Goal: Information Seeking & Learning: Find specific page/section

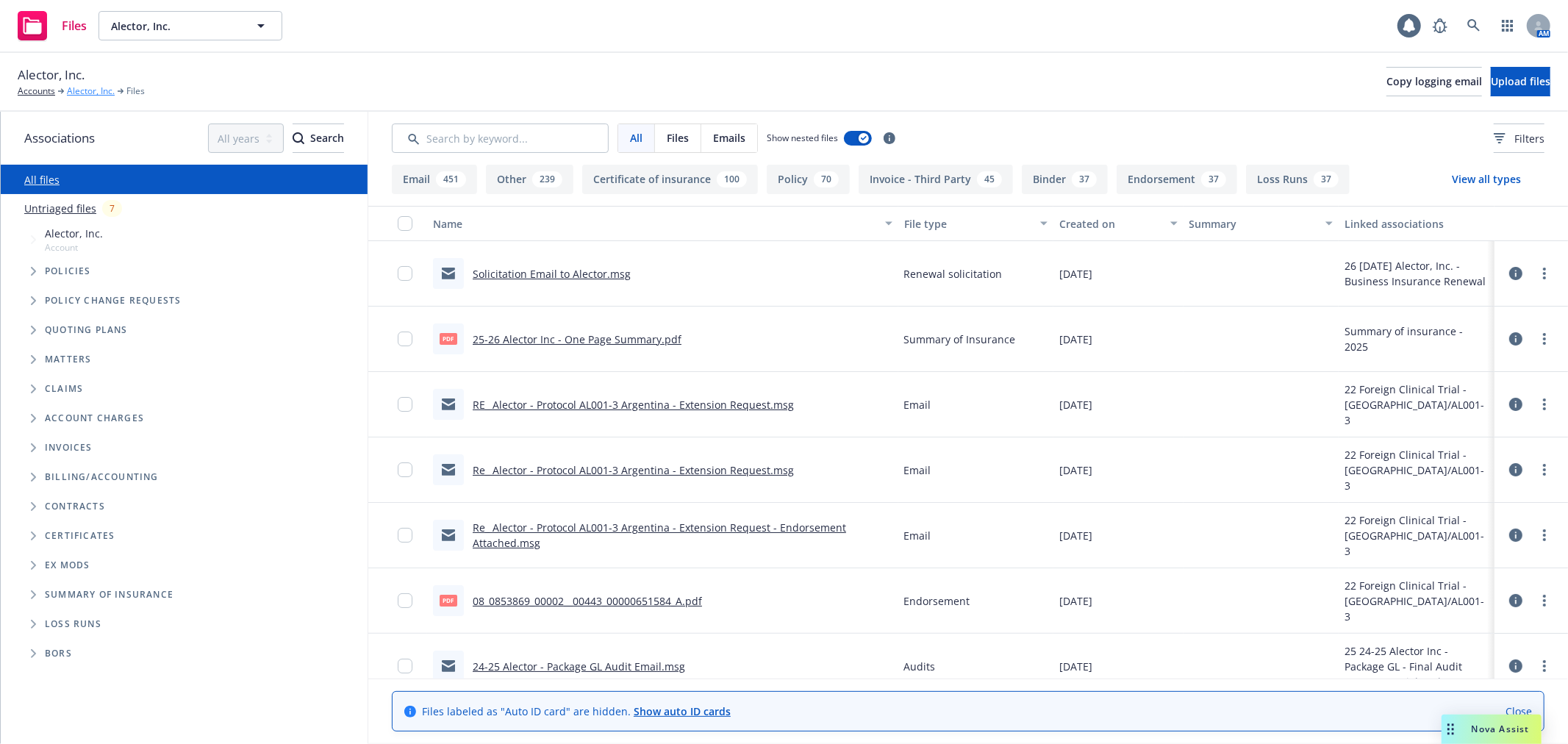
click at [83, 92] on link "Alector, Inc." at bounding box center [90, 91] width 48 height 13
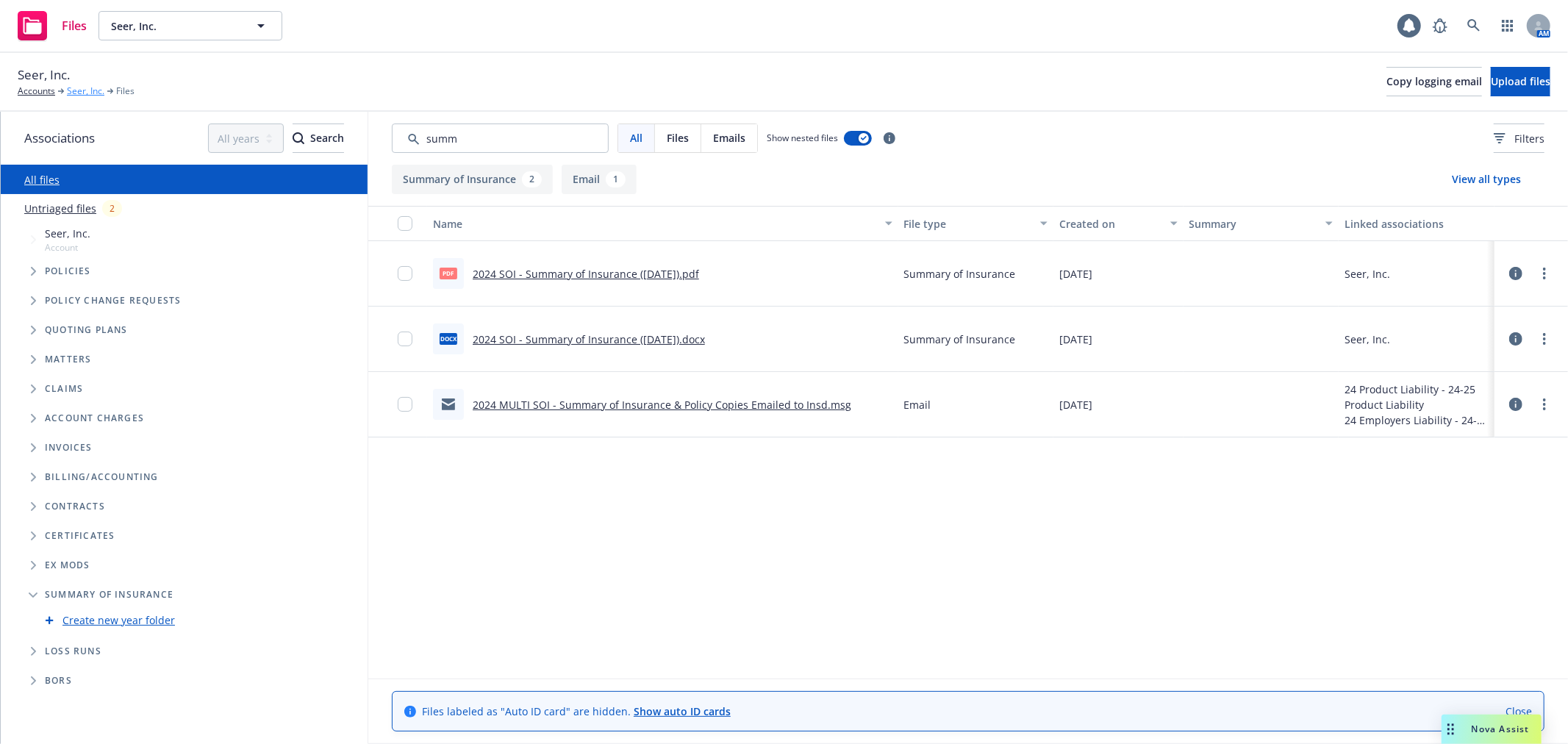
drag, startPoint x: 83, startPoint y: 92, endPoint x: 96, endPoint y: 96, distance: 13.6
click at [83, 92] on link "Seer, Inc." at bounding box center [85, 91] width 38 height 13
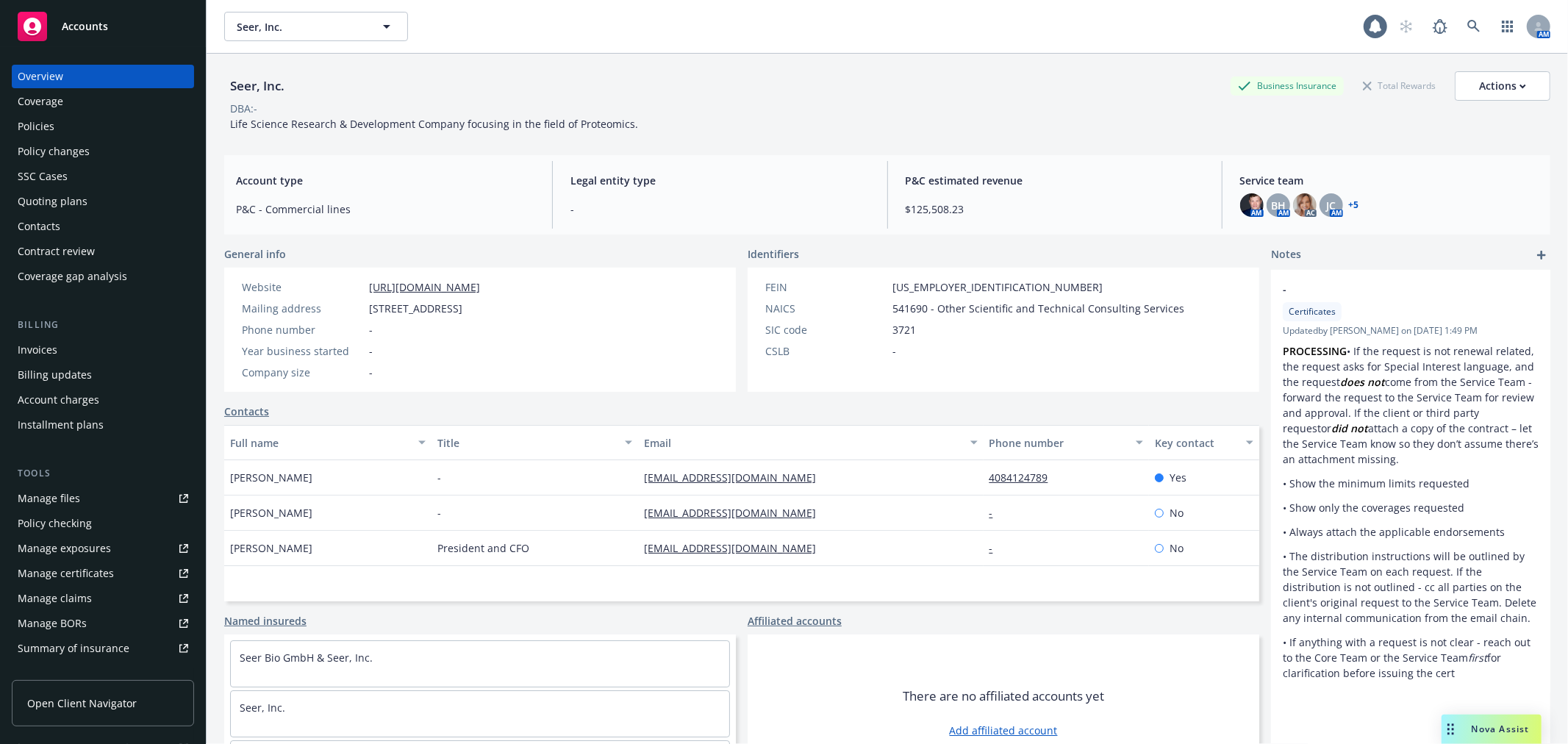
click at [88, 131] on div "Policies" at bounding box center [103, 126] width 171 height 23
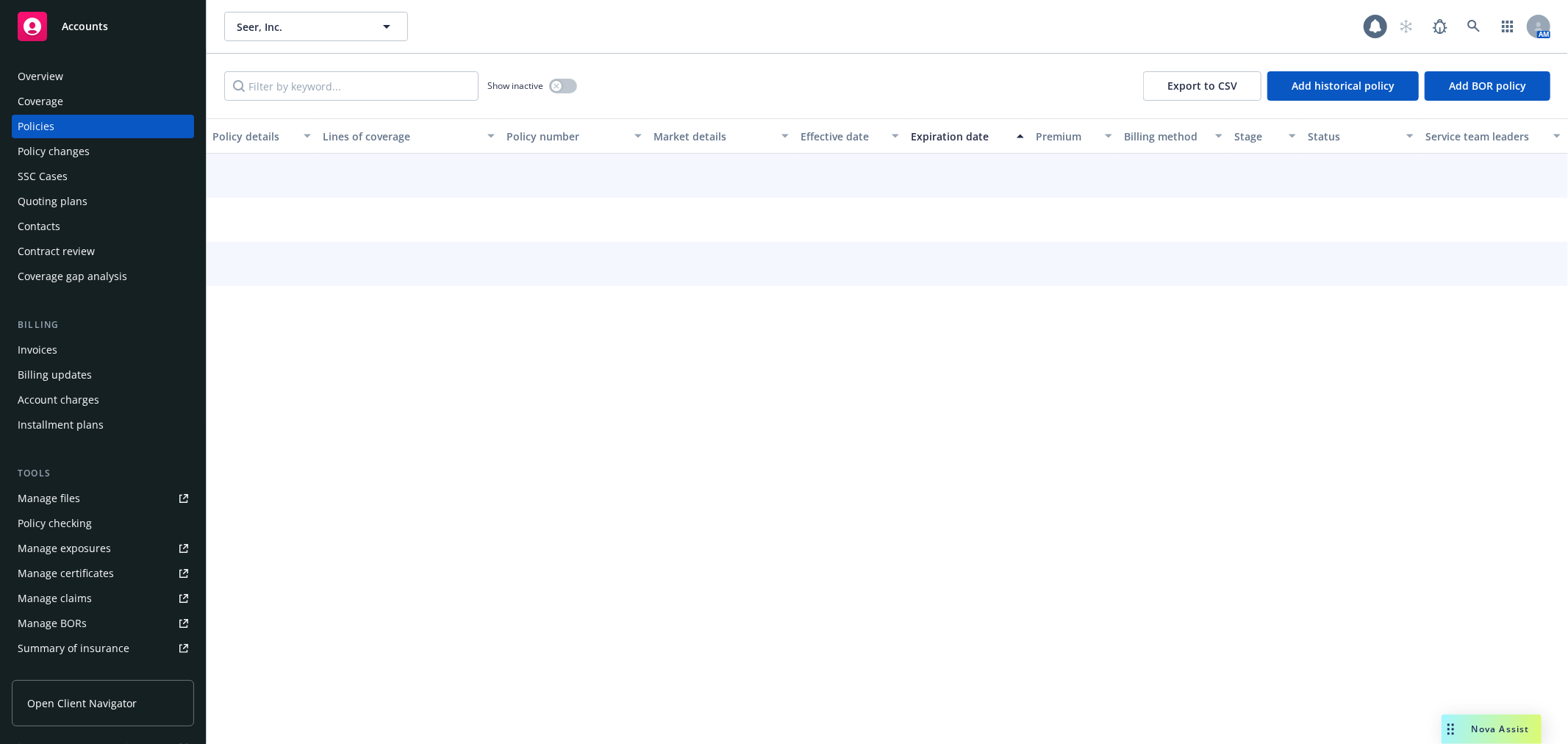
click at [1510, 728] on span "Nova Assist" at bounding box center [1501, 728] width 58 height 12
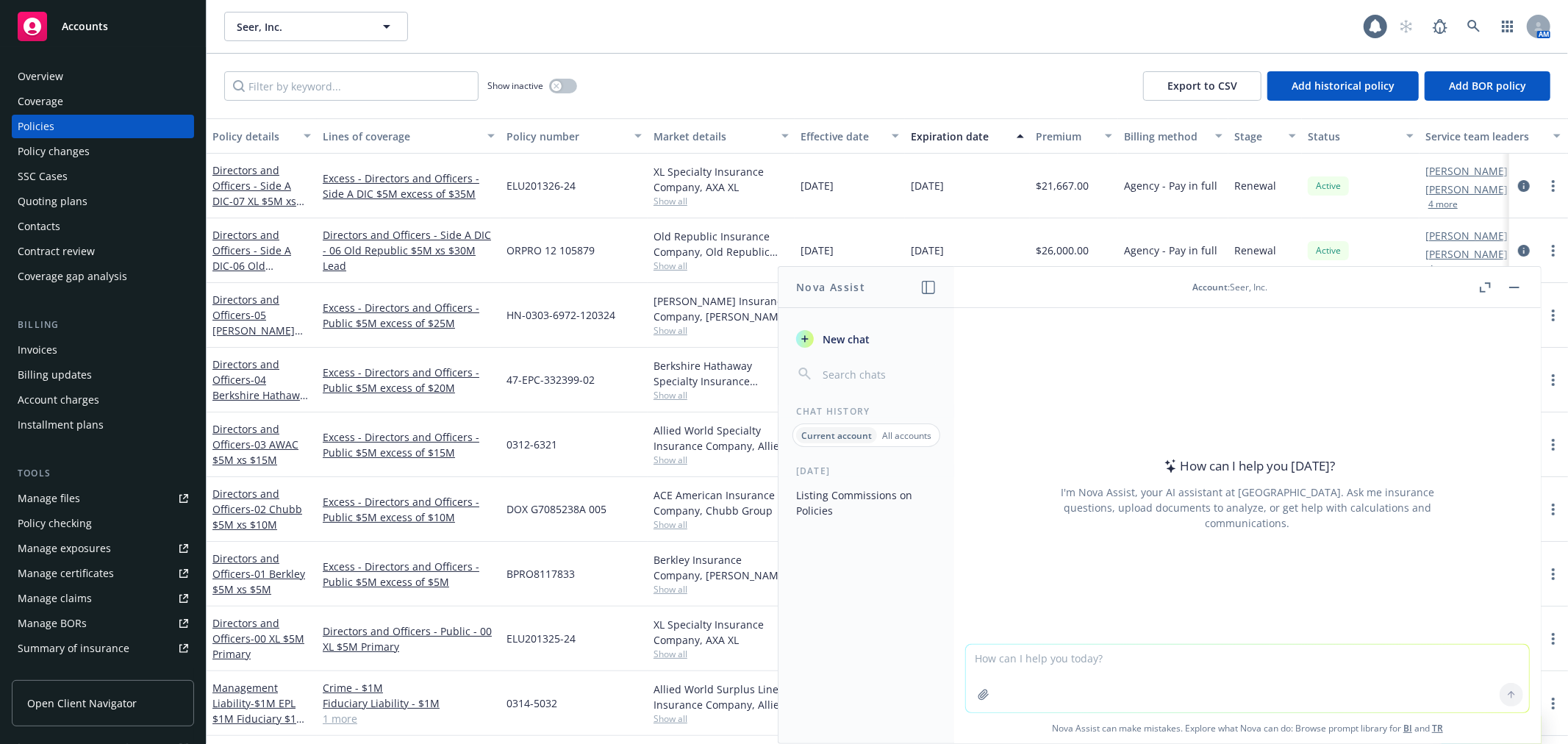
click at [858, 504] on button "Listing Commissions on Policies" at bounding box center [866, 503] width 152 height 39
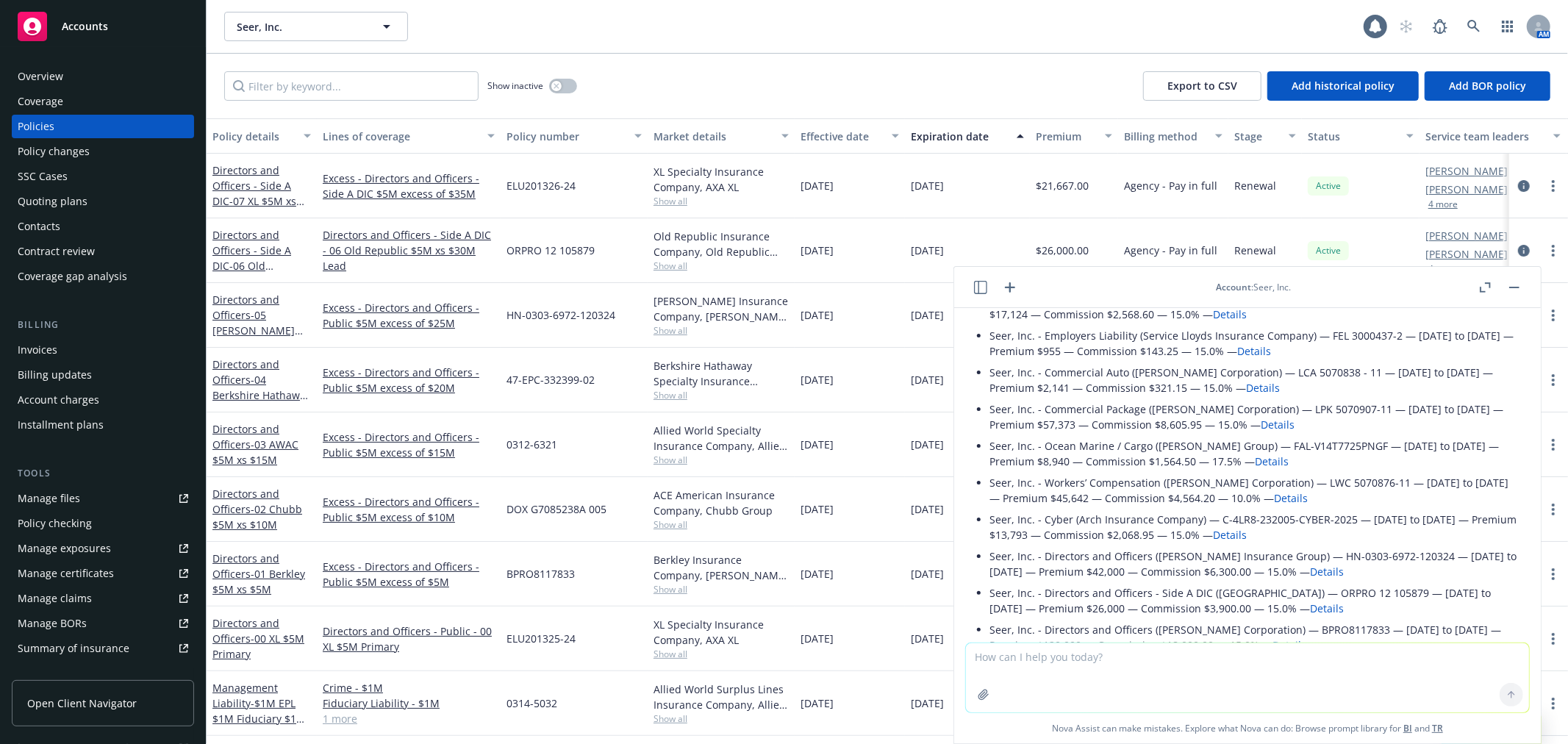
scroll to position [163, 0]
click at [1516, 286] on button "button" at bounding box center [1514, 287] width 18 height 18
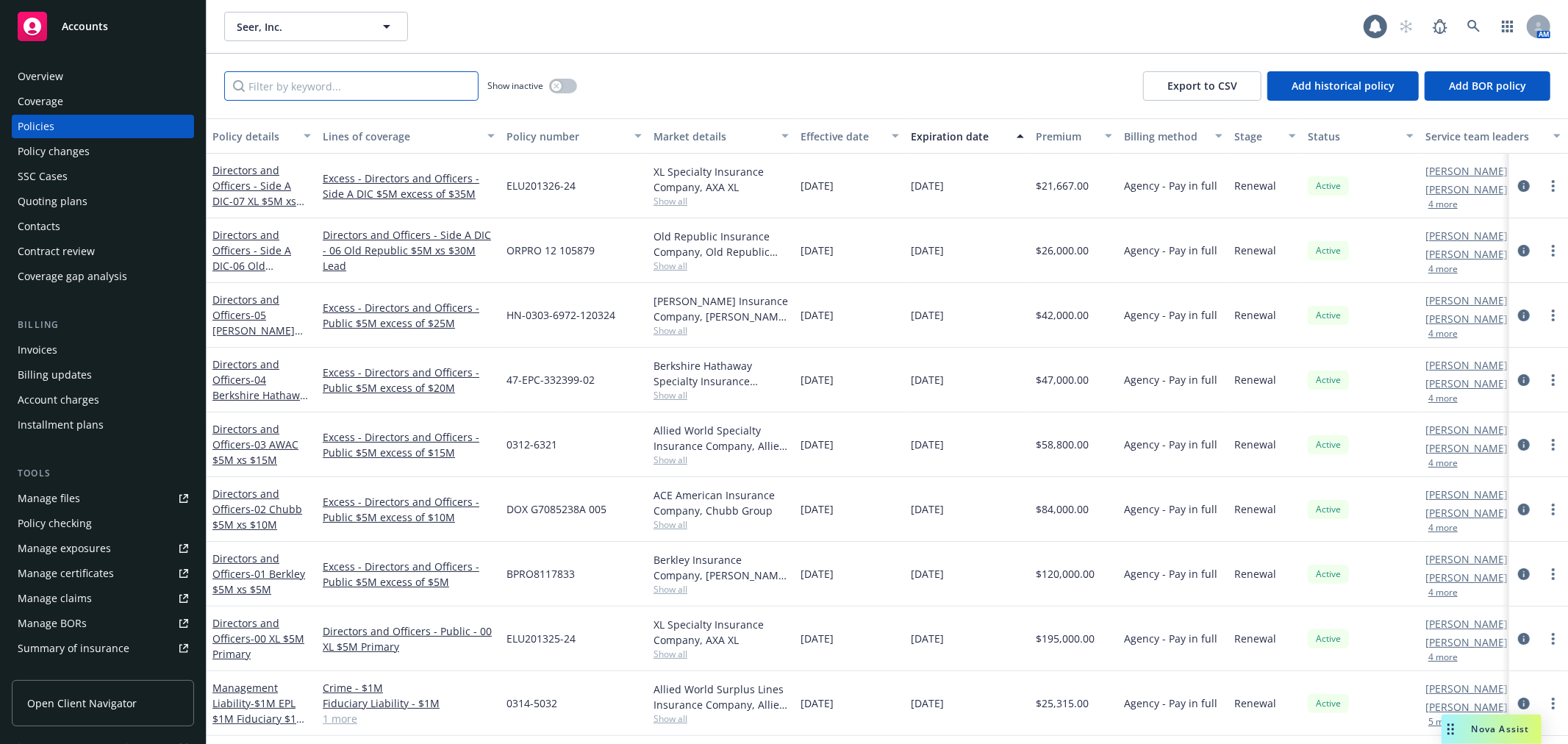
click at [290, 93] on input "Filter by keyword..." at bounding box center [351, 85] width 255 height 29
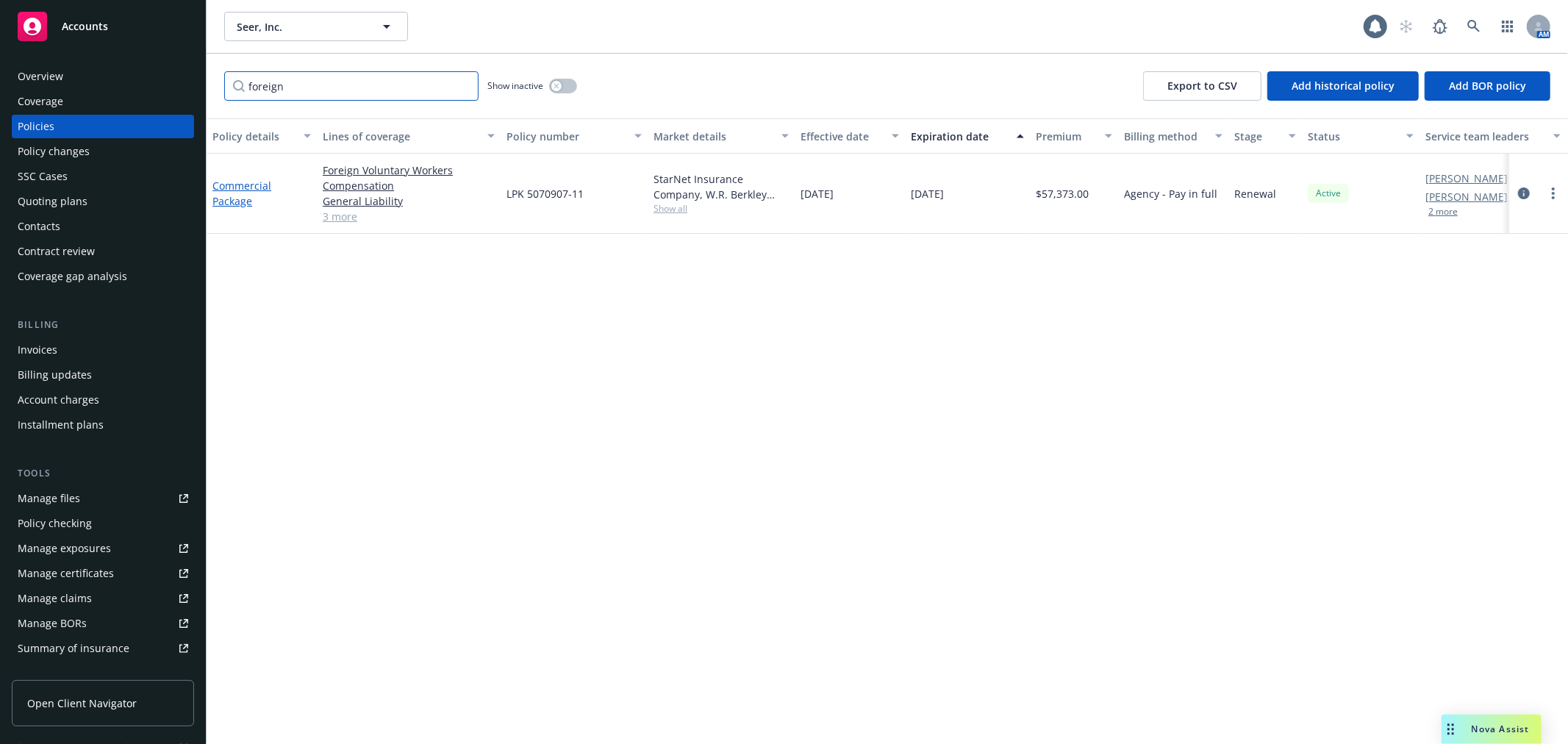
type input "foreign"
click at [232, 188] on link "Commercial Package" at bounding box center [241, 193] width 59 height 29
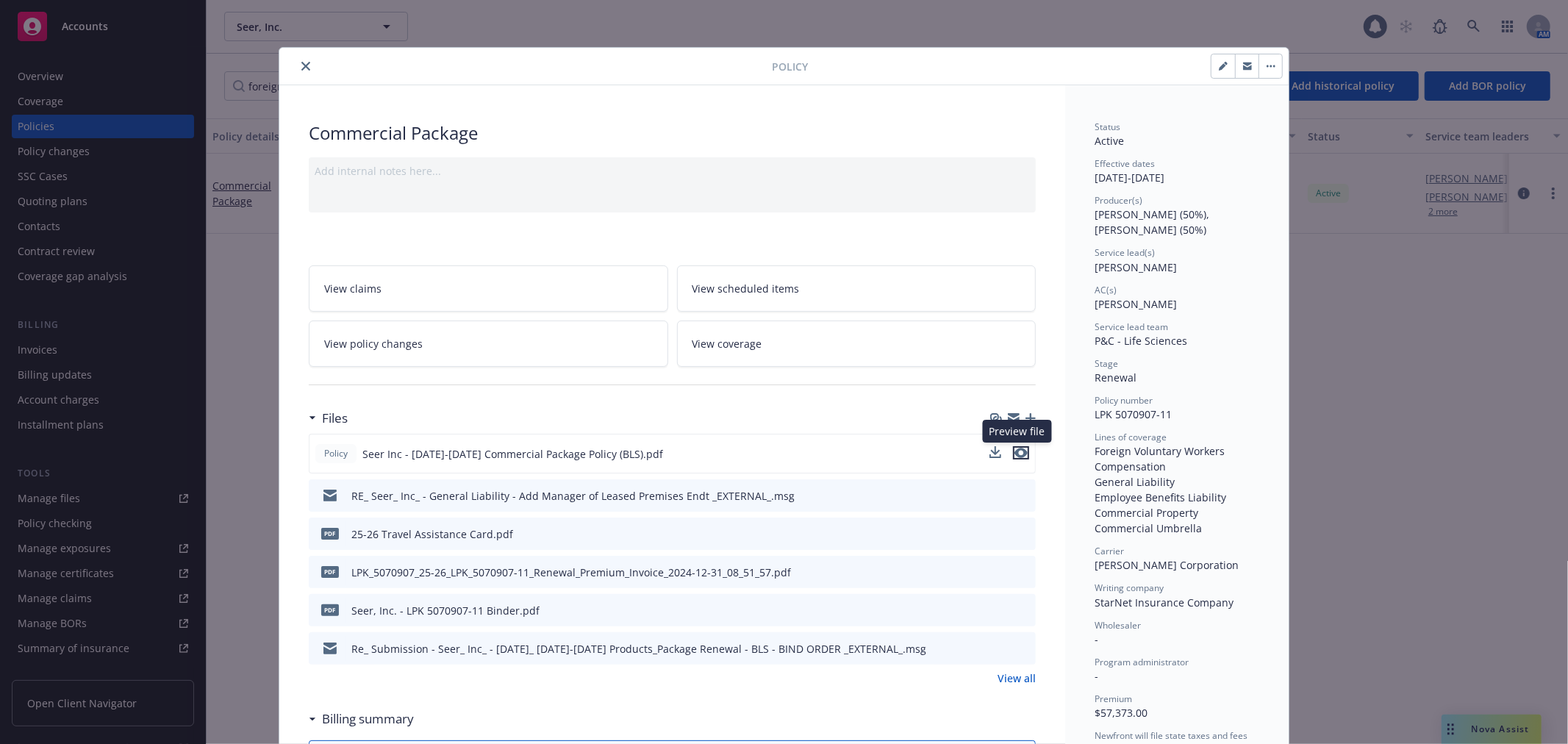
click at [1015, 448] on icon "preview file" at bounding box center [1021, 453] width 13 height 10
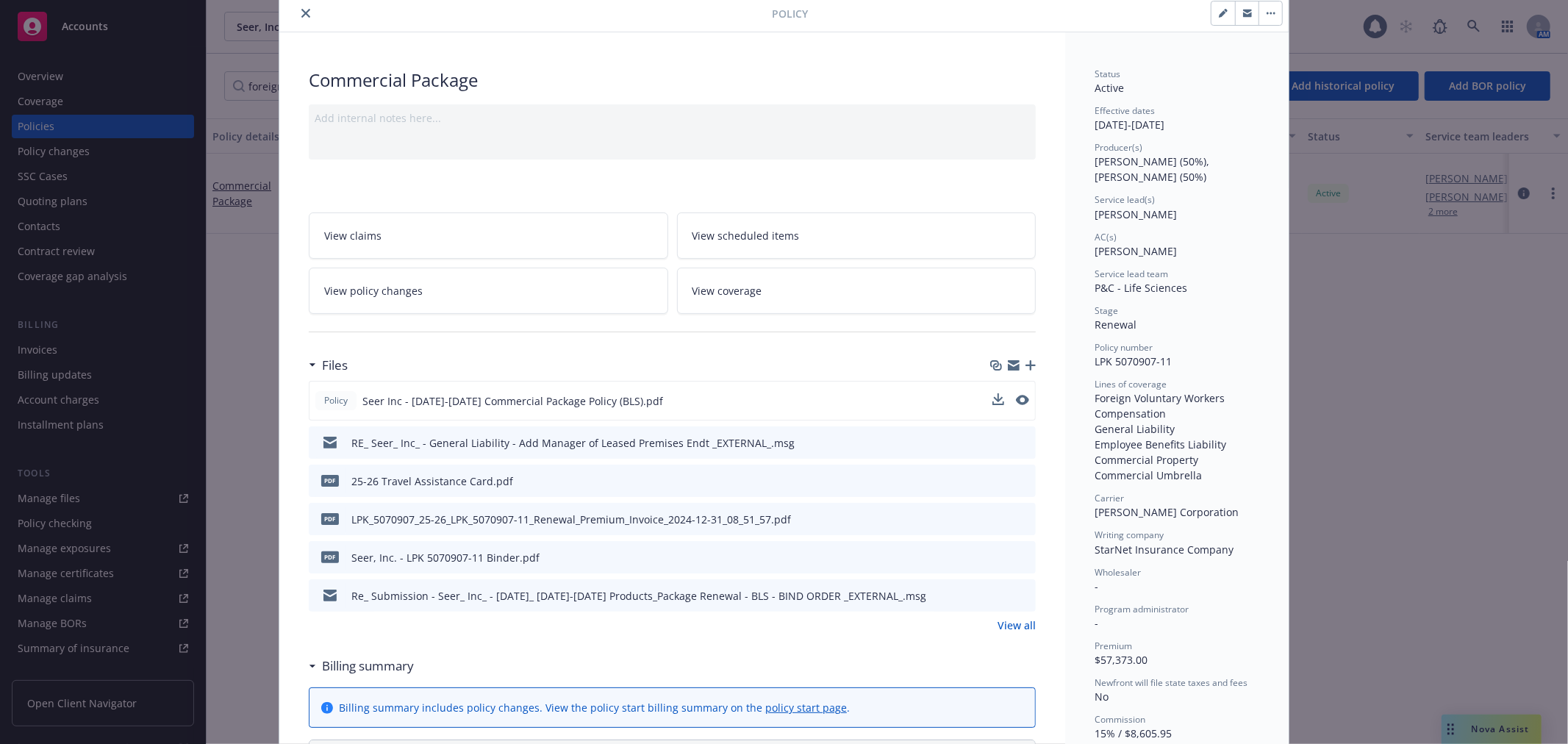
scroll to position [163, 0]
